Goal: Check status: Check status

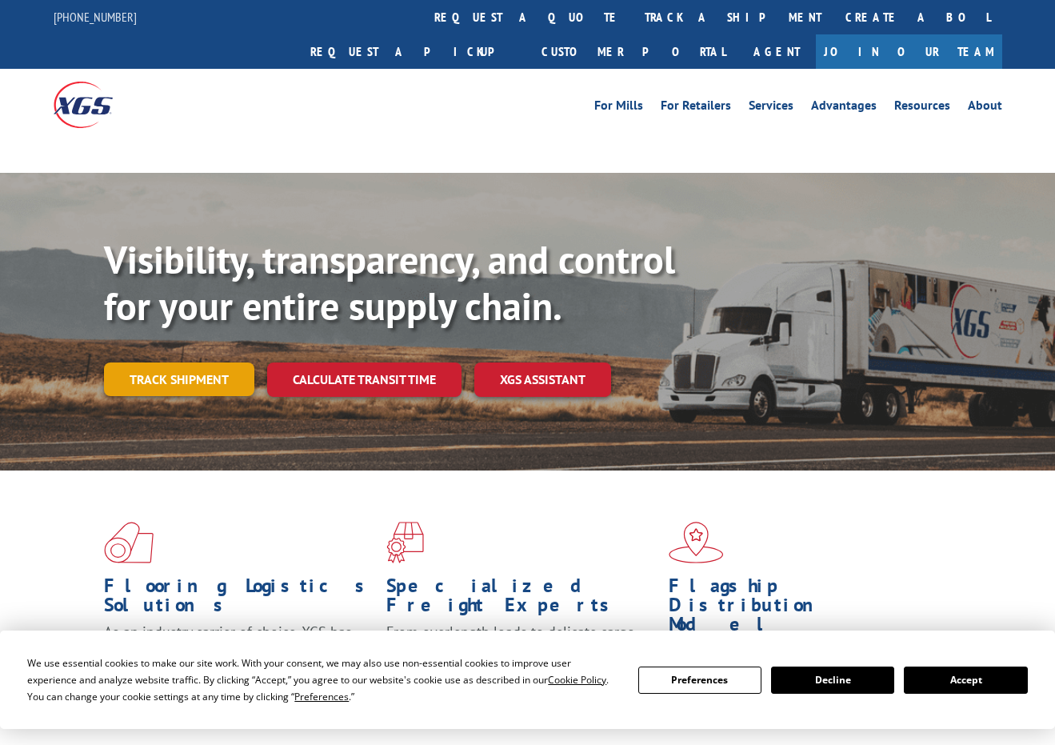
click at [201, 362] on link "Track shipment" at bounding box center [179, 379] width 150 height 34
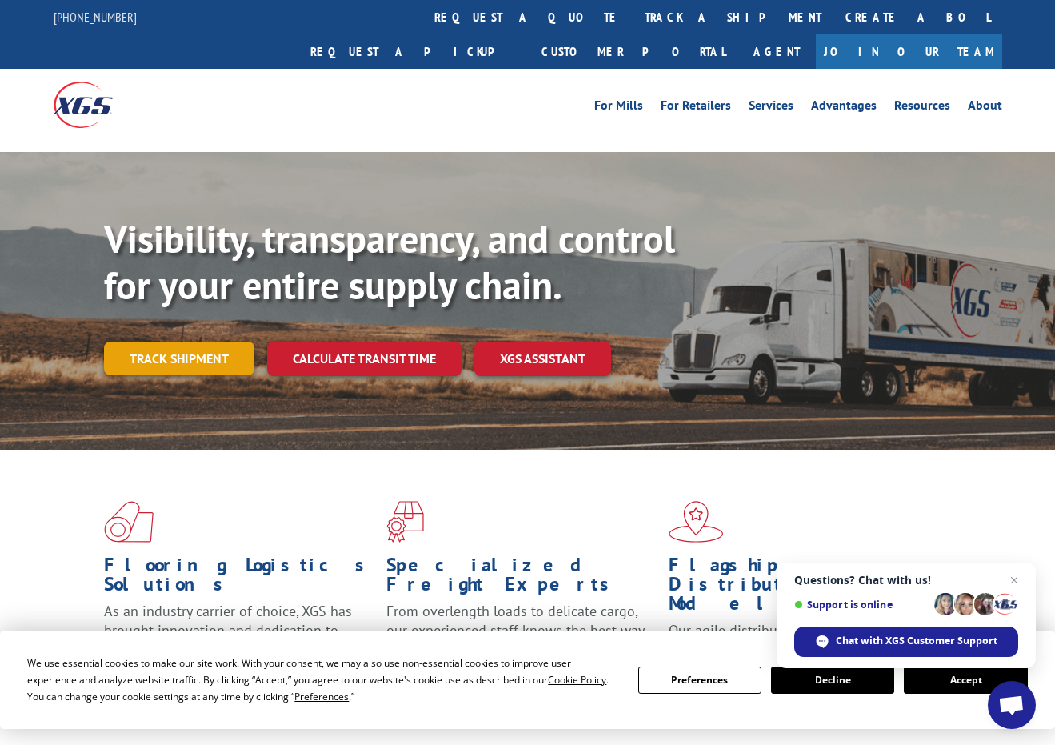
click at [208, 342] on link "Track shipment" at bounding box center [179, 359] width 150 height 34
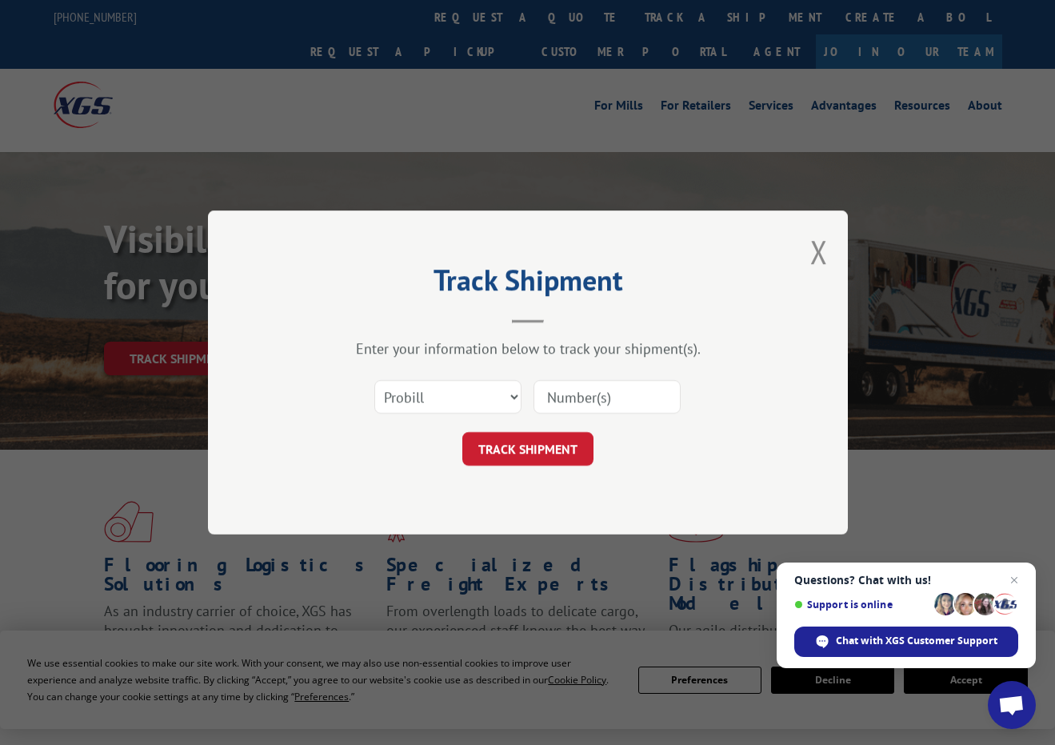
click at [575, 395] on input at bounding box center [607, 397] width 147 height 34
paste input "SRET-10149"
type input "SRET-10149"
click at [553, 432] on button "TRACK SHIPMENT" at bounding box center [527, 449] width 131 height 34
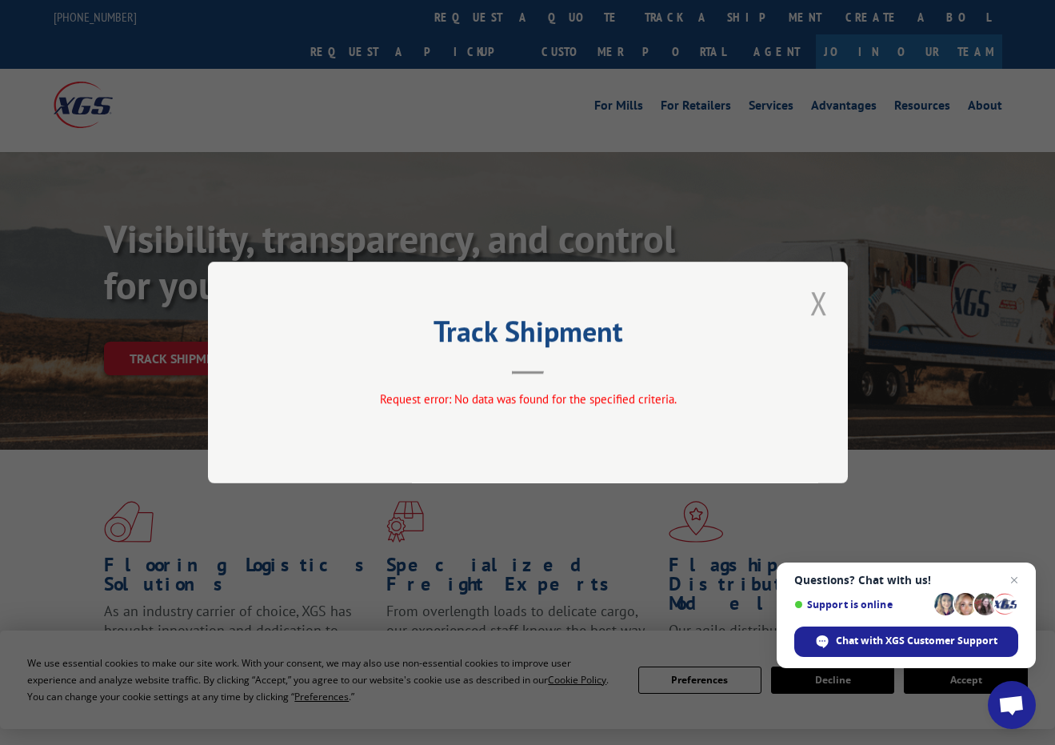
click at [820, 317] on button "Close modal" at bounding box center [819, 303] width 18 height 42
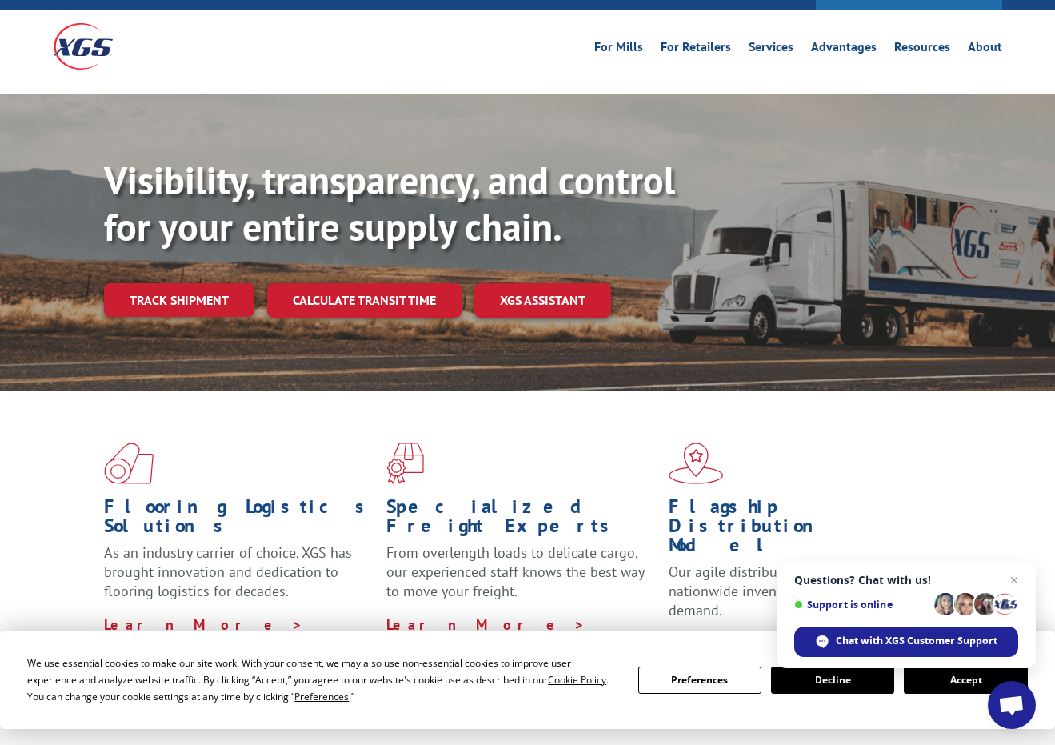
scroll to position [160, 0]
